Goal: Find specific page/section: Find specific page/section

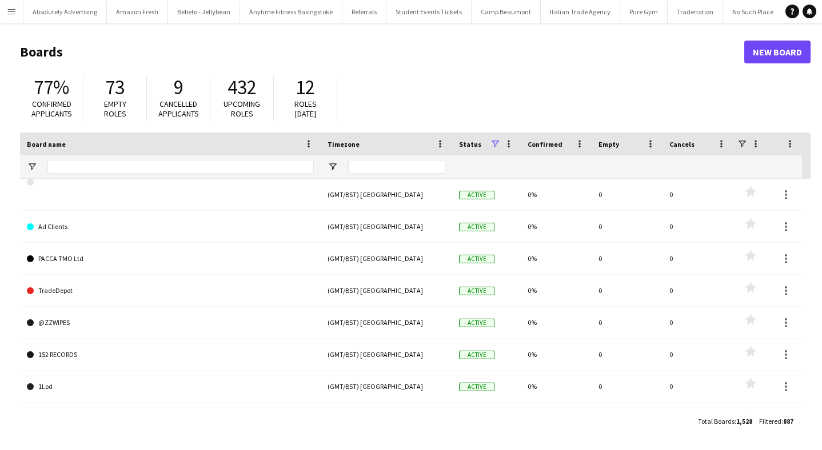
click at [10, 13] on app-icon "Menu" at bounding box center [11, 11] width 9 height 9
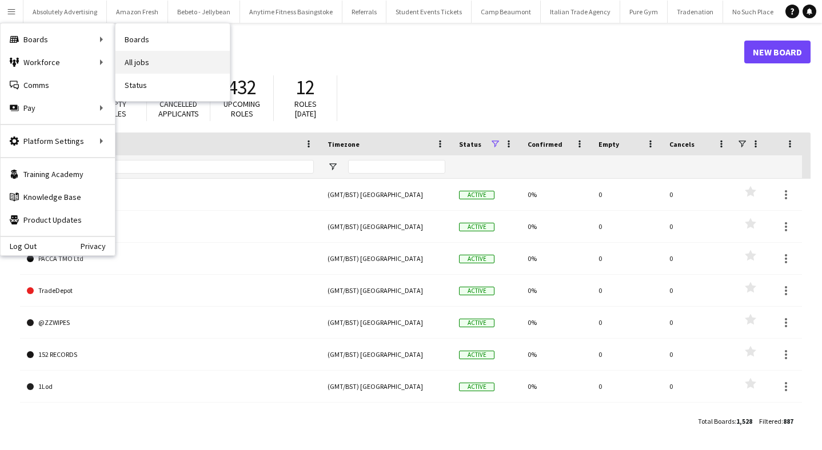
click at [153, 66] on link "All jobs" at bounding box center [172, 62] width 114 height 23
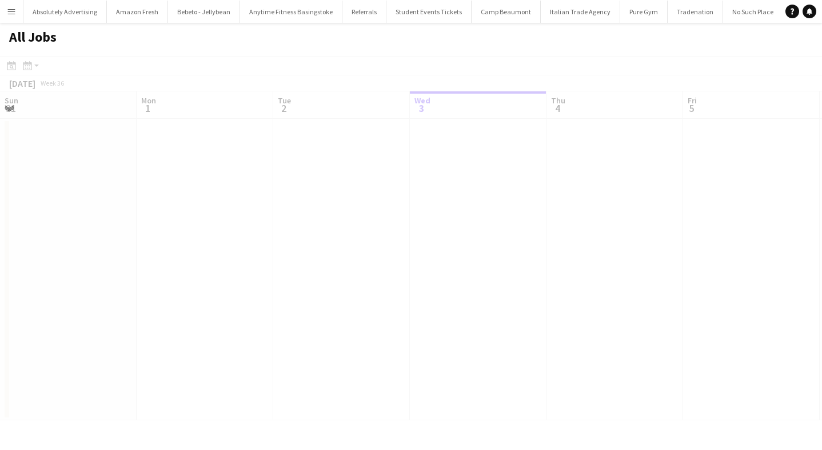
scroll to position [0, 273]
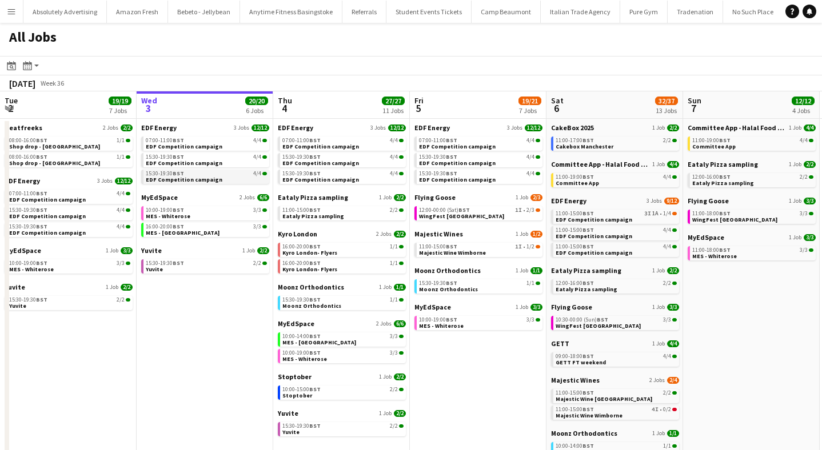
click at [209, 173] on div "15:30-19:30 BST 4/4" at bounding box center [206, 174] width 121 height 6
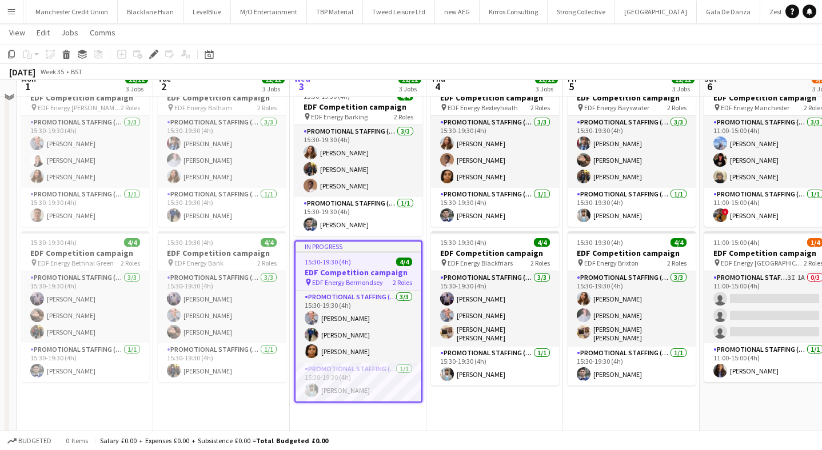
scroll to position [216, 0]
